Goal: Information Seeking & Learning: Learn about a topic

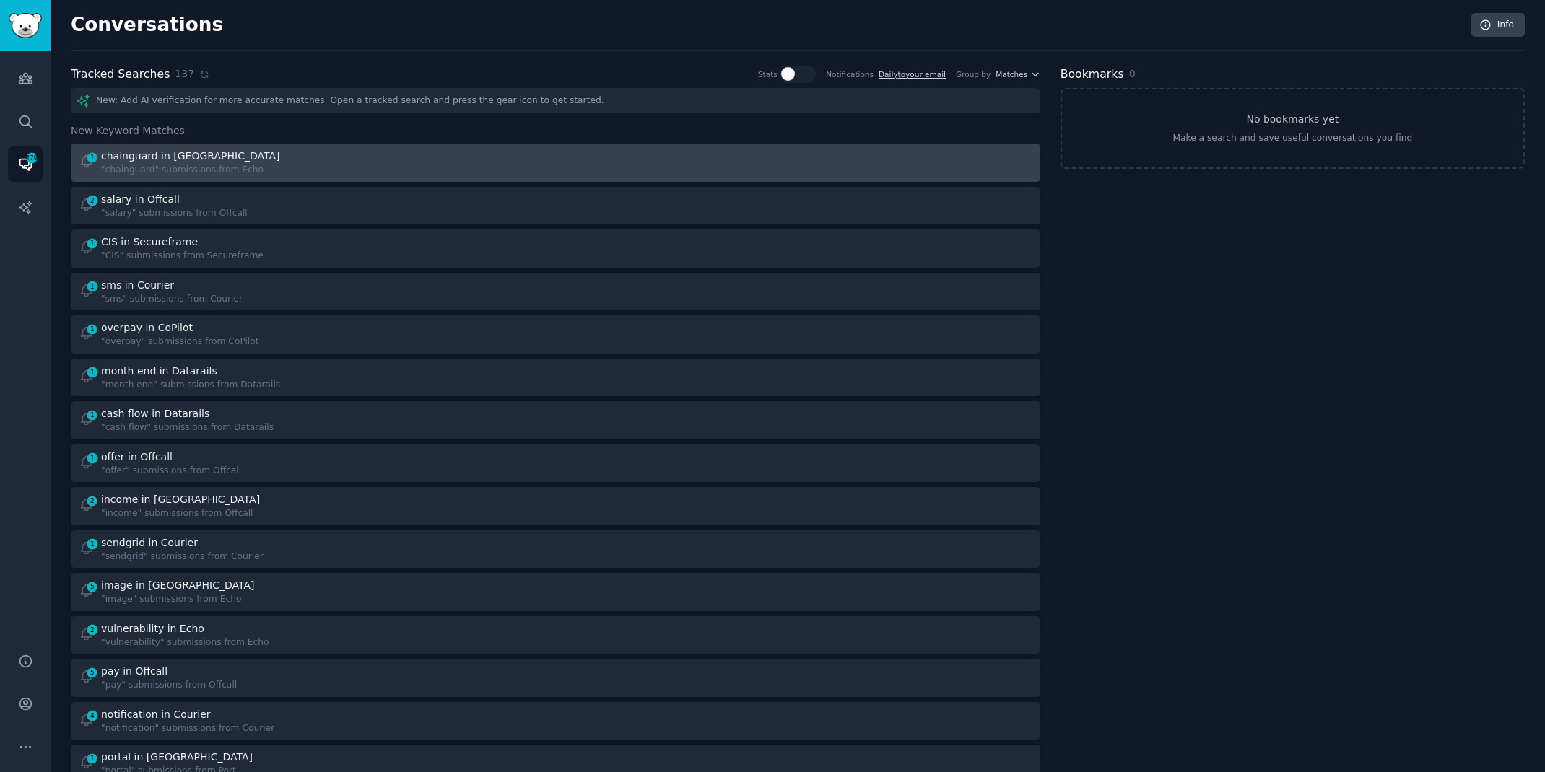
click at [196, 170] on div ""chainguard" submissions from Echo" at bounding box center [191, 170] width 181 height 13
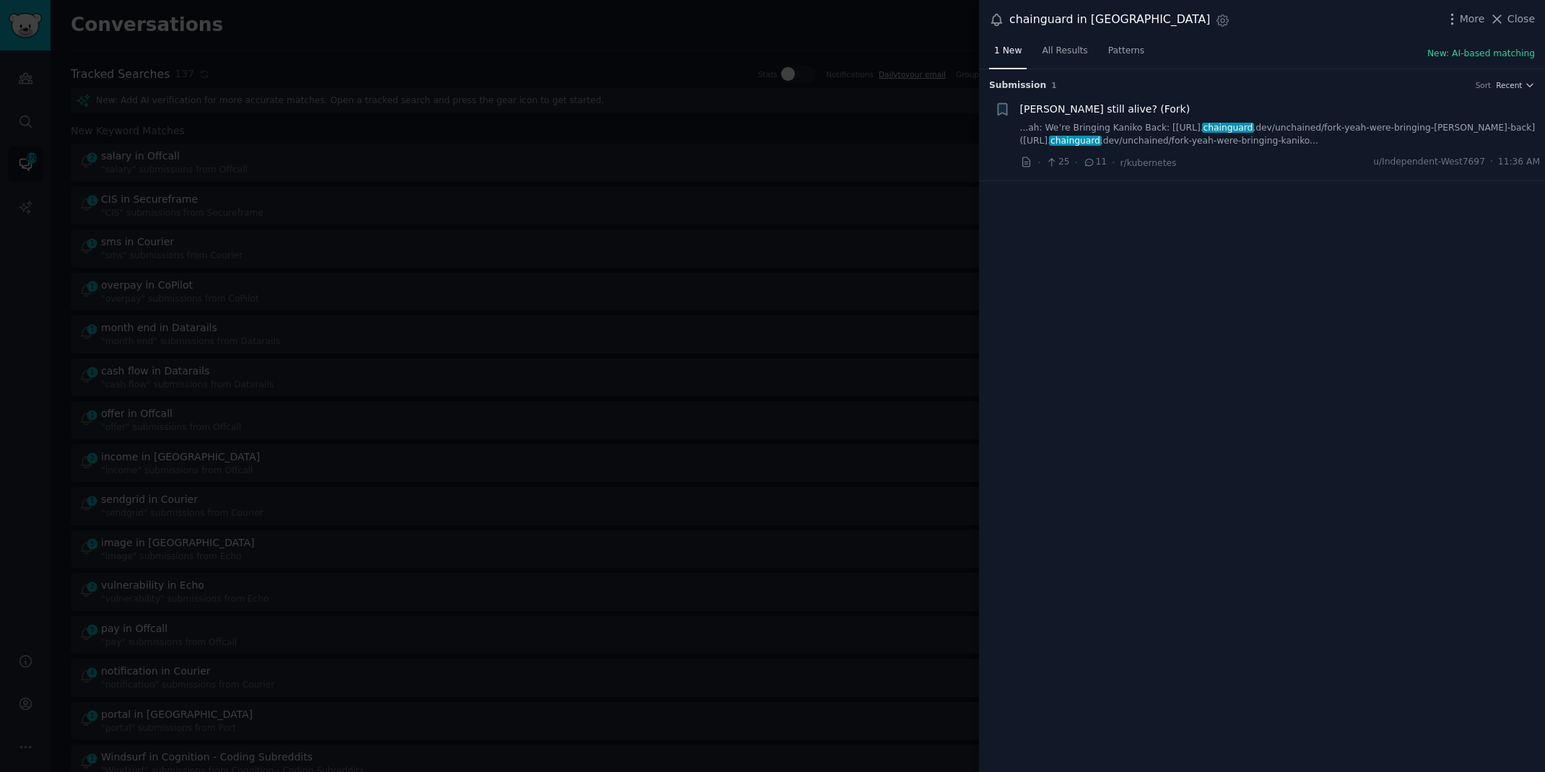
click at [1161, 141] on link "...ah: We’re Bringing Kaniko Back: [[URL]. chainguard .dev/unchained/fork-yeah-…" at bounding box center [1280, 134] width 520 height 25
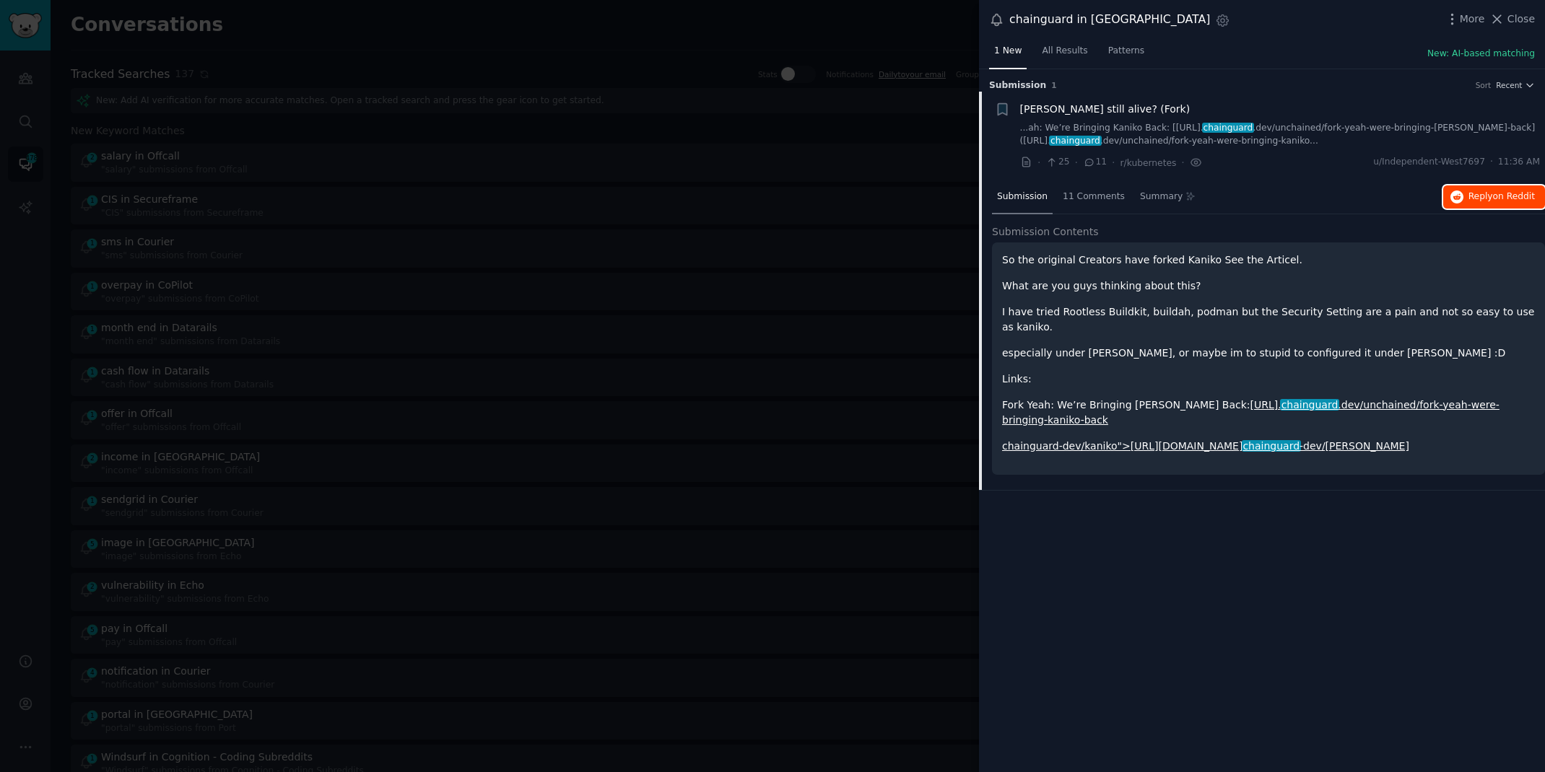
click at [1457, 198] on icon "button" at bounding box center [1456, 197] width 13 height 13
click at [619, 19] on div at bounding box center [772, 386] width 1545 height 772
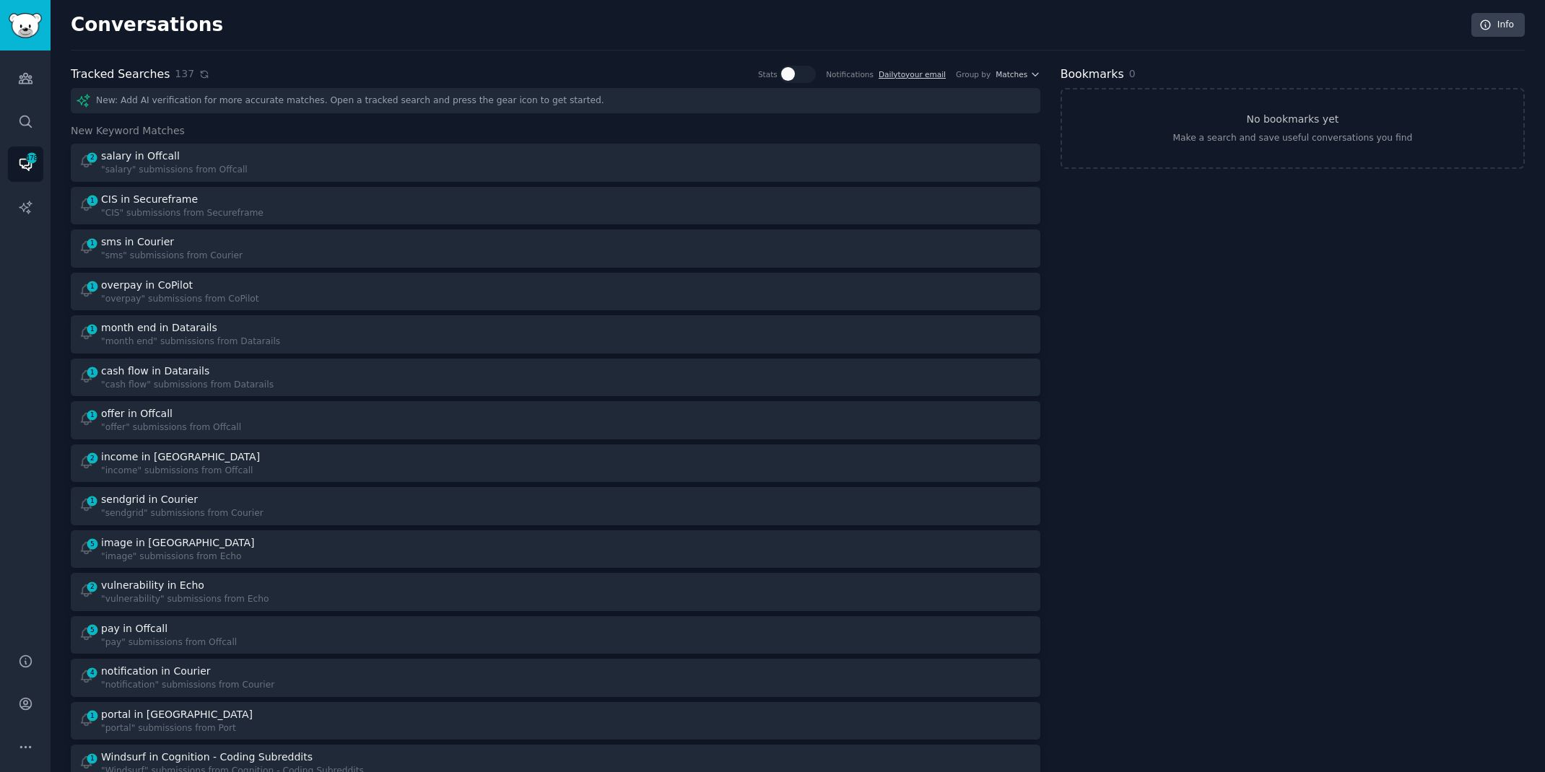
click at [201, 76] on icon at bounding box center [204, 74] width 10 height 10
